Goal: Task Accomplishment & Management: Use online tool/utility

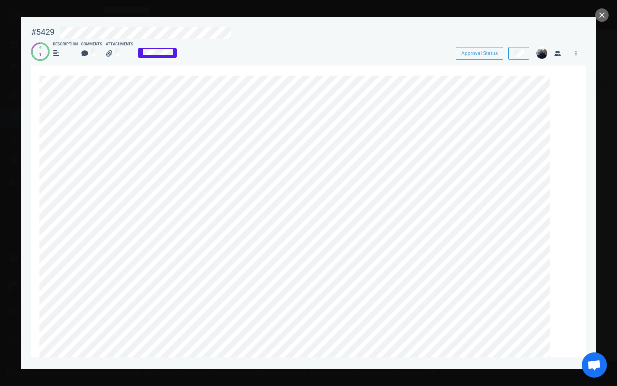
scroll to position [186, 0]
click at [599, 14] on button "close" at bounding box center [601, 14] width 13 height 13
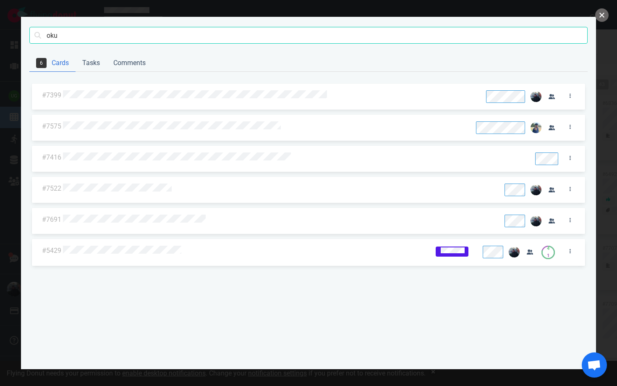
click at [599, 14] on button "close" at bounding box center [601, 14] width 13 height 13
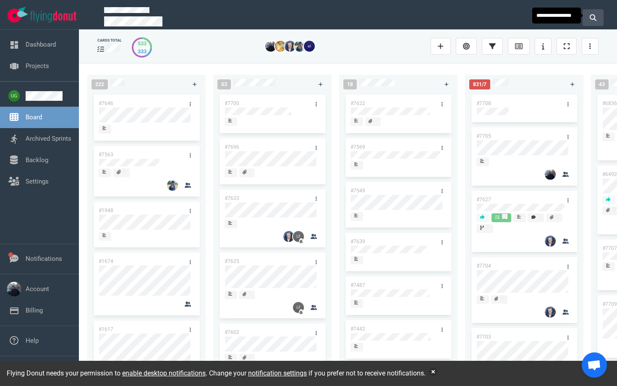
click at [595, 16] on icon at bounding box center [593, 17] width 7 height 7
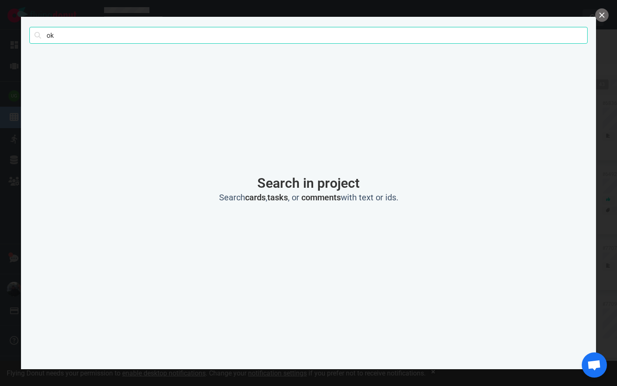
type input "o"
type input "6492"
click button "Search" at bounding box center [0, 0] width 0 height 0
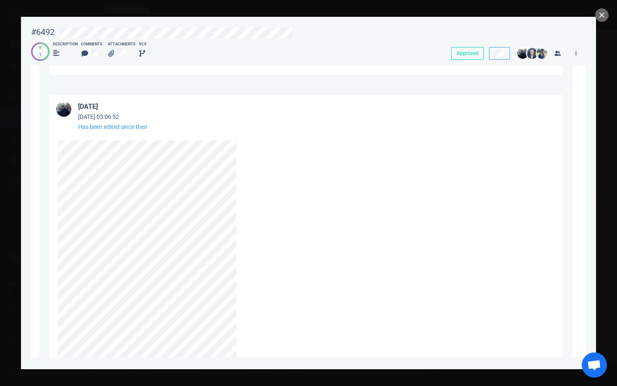
scroll to position [3711, 0]
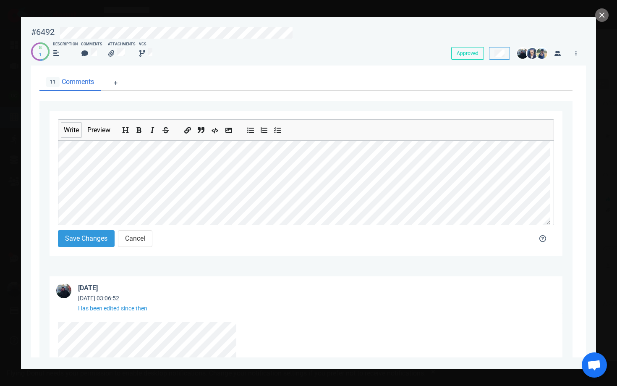
click at [213, 131] on icon "Insert code" at bounding box center [215, 130] width 7 height 7
click at [215, 133] on icon "Insert code" at bounding box center [215, 130] width 7 height 7
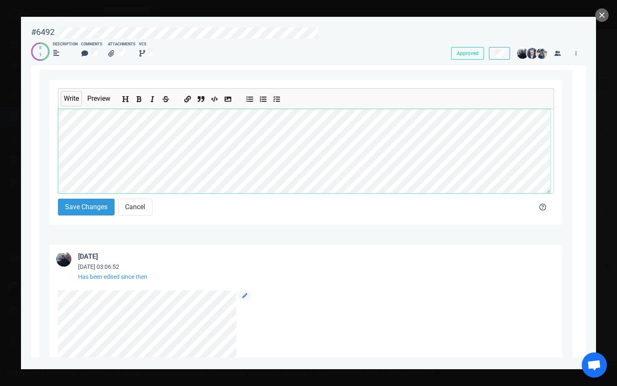
scroll to position [3742, 0]
click at [97, 201] on button "Save Changes" at bounding box center [86, 207] width 57 height 17
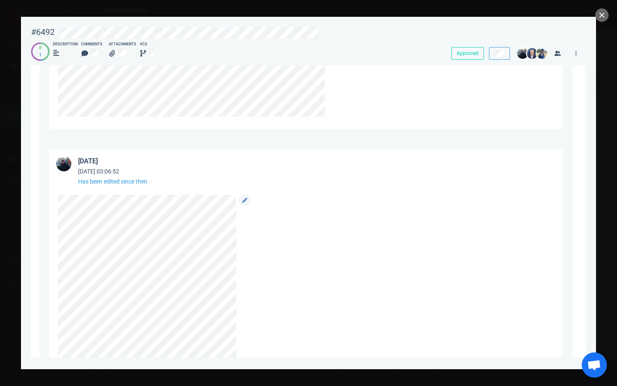
scroll to position [3800, 0]
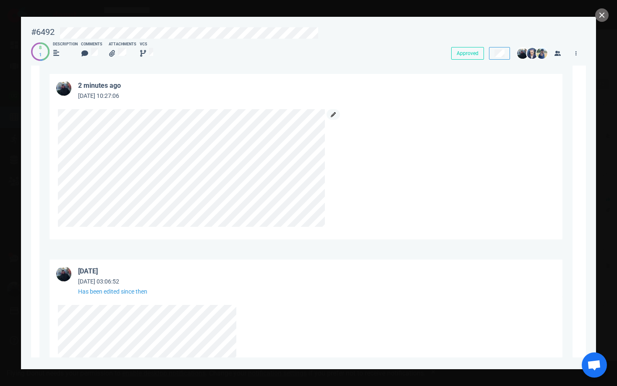
click at [329, 110] on link at bounding box center [333, 114] width 13 height 10
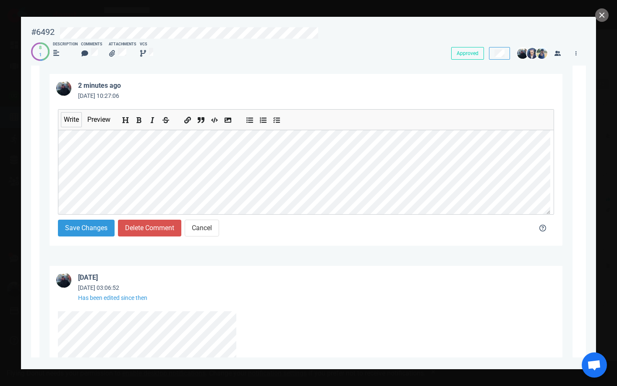
scroll to position [81, 0]
click at [87, 231] on button "Save Changes" at bounding box center [86, 228] width 57 height 17
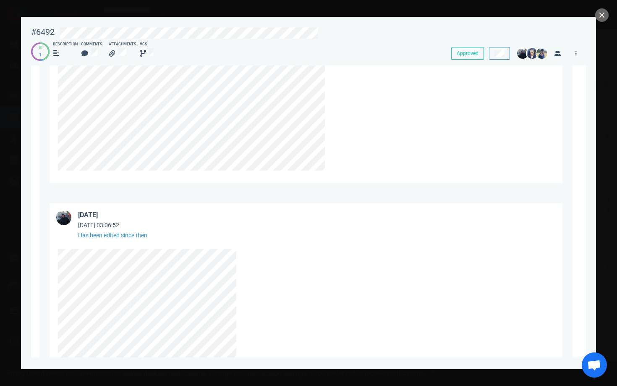
scroll to position [3851, 0]
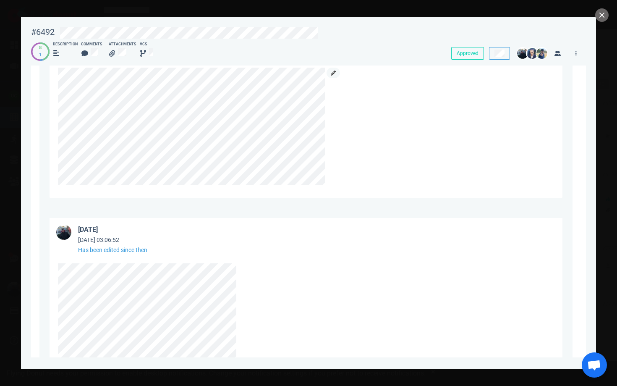
click at [339, 74] on link at bounding box center [333, 73] width 13 height 10
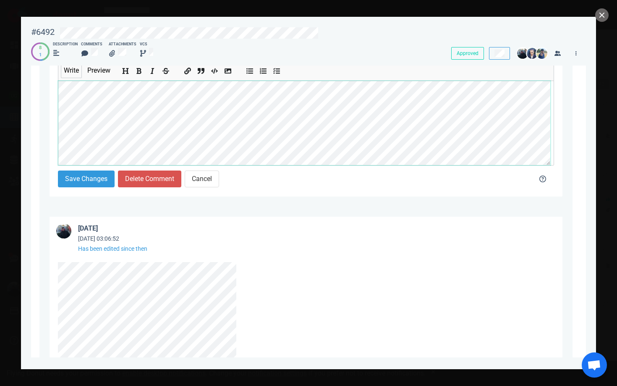
scroll to position [121, 0]
click at [92, 174] on button "Save Changes" at bounding box center [86, 179] width 57 height 17
